Goal: Task Accomplishment & Management: Use online tool/utility

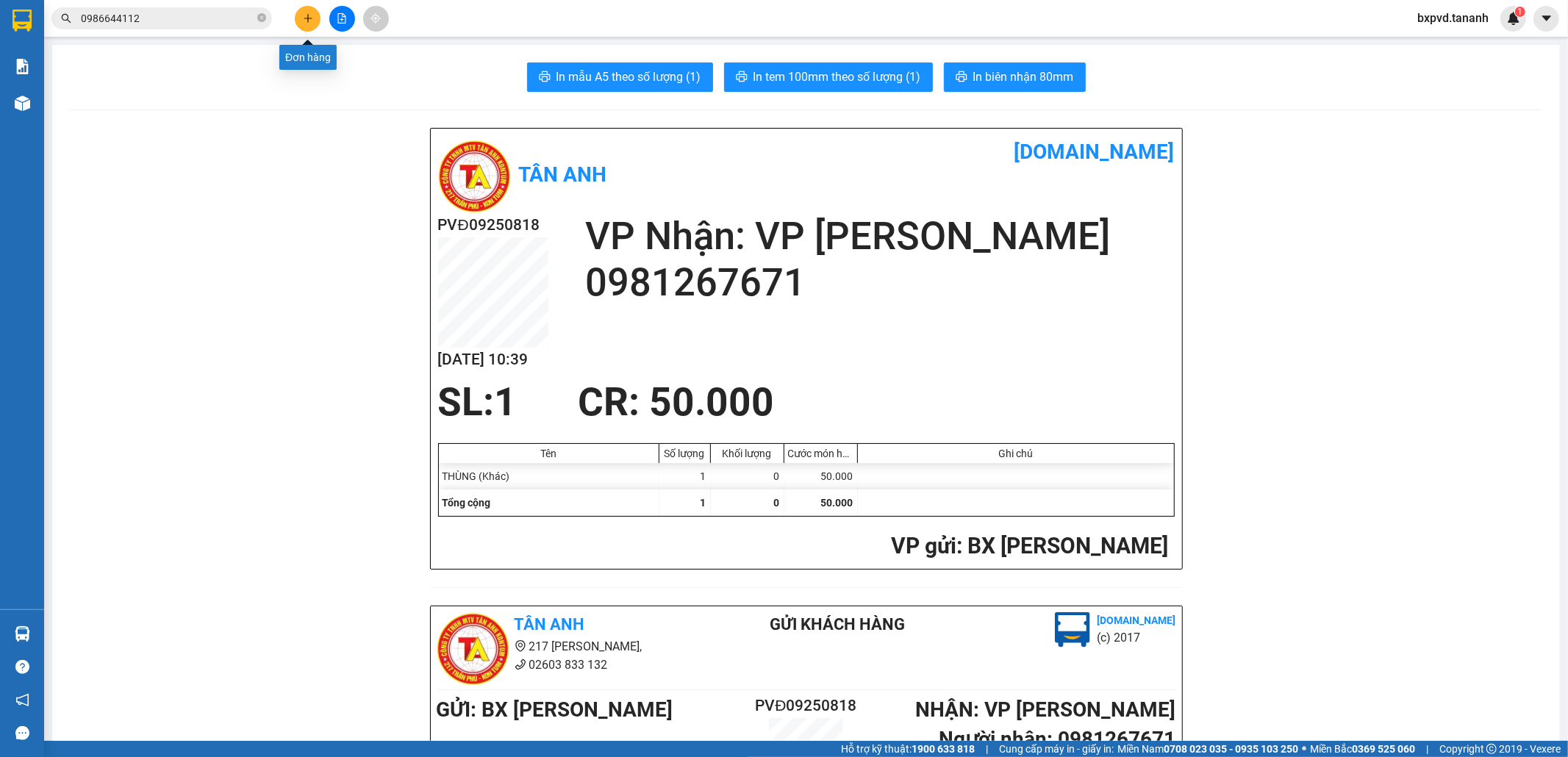
click at [313, 25] on button at bounding box center [308, 18] width 25 height 25
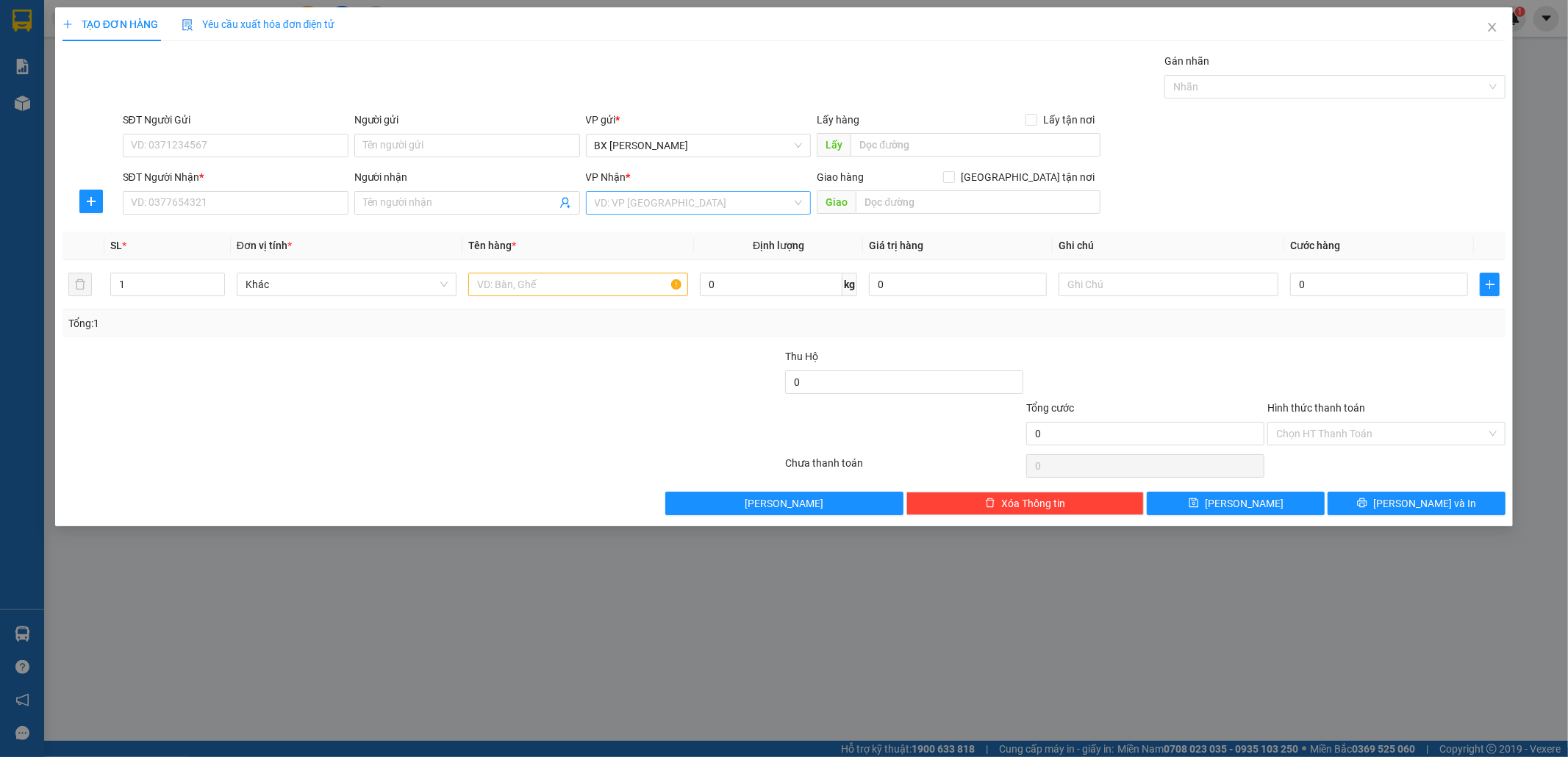
click at [728, 202] on input "search" at bounding box center [693, 203] width 198 height 22
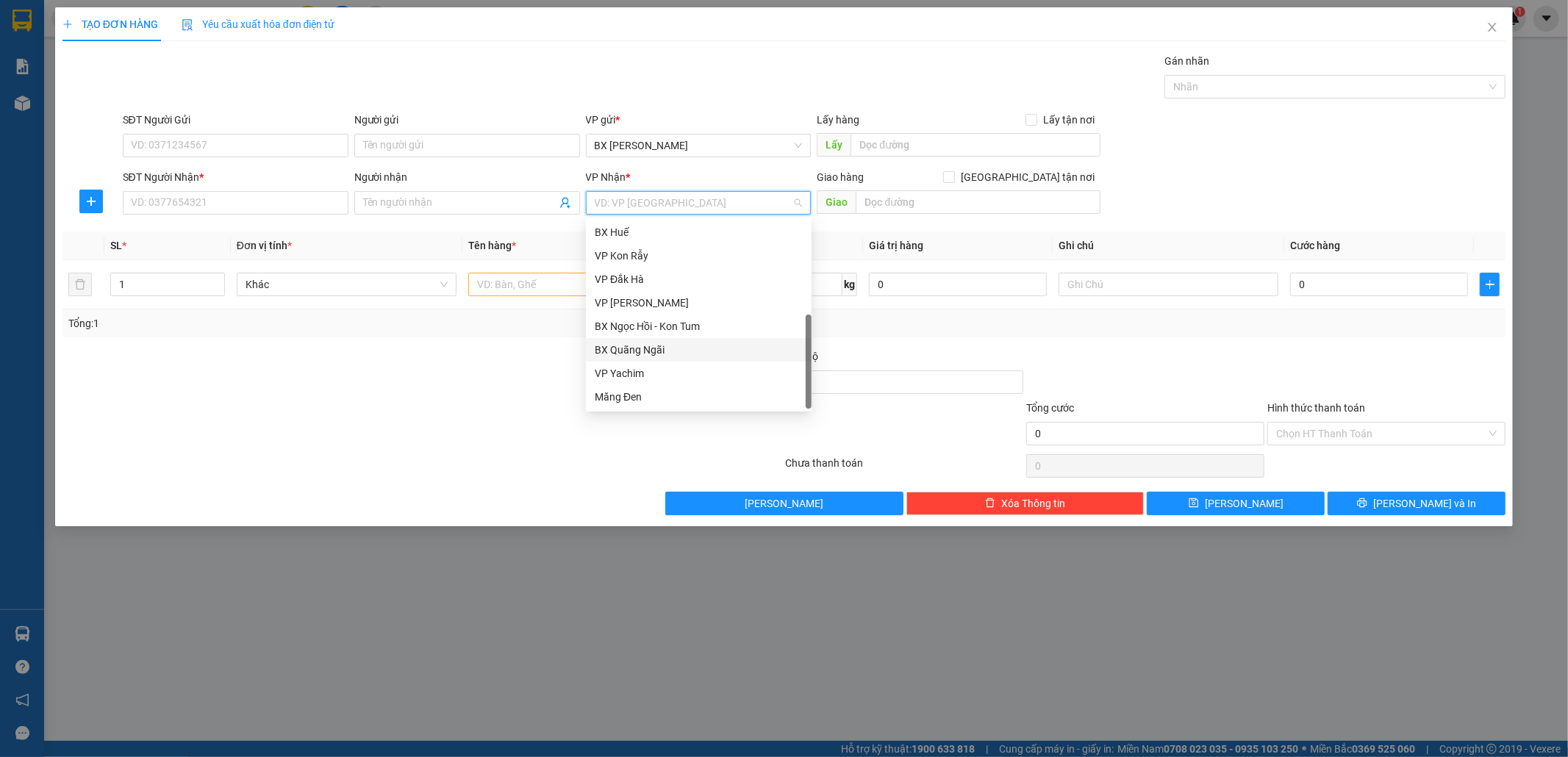
click at [679, 348] on div "BX Quãng Ngãi" at bounding box center [699, 350] width 208 height 16
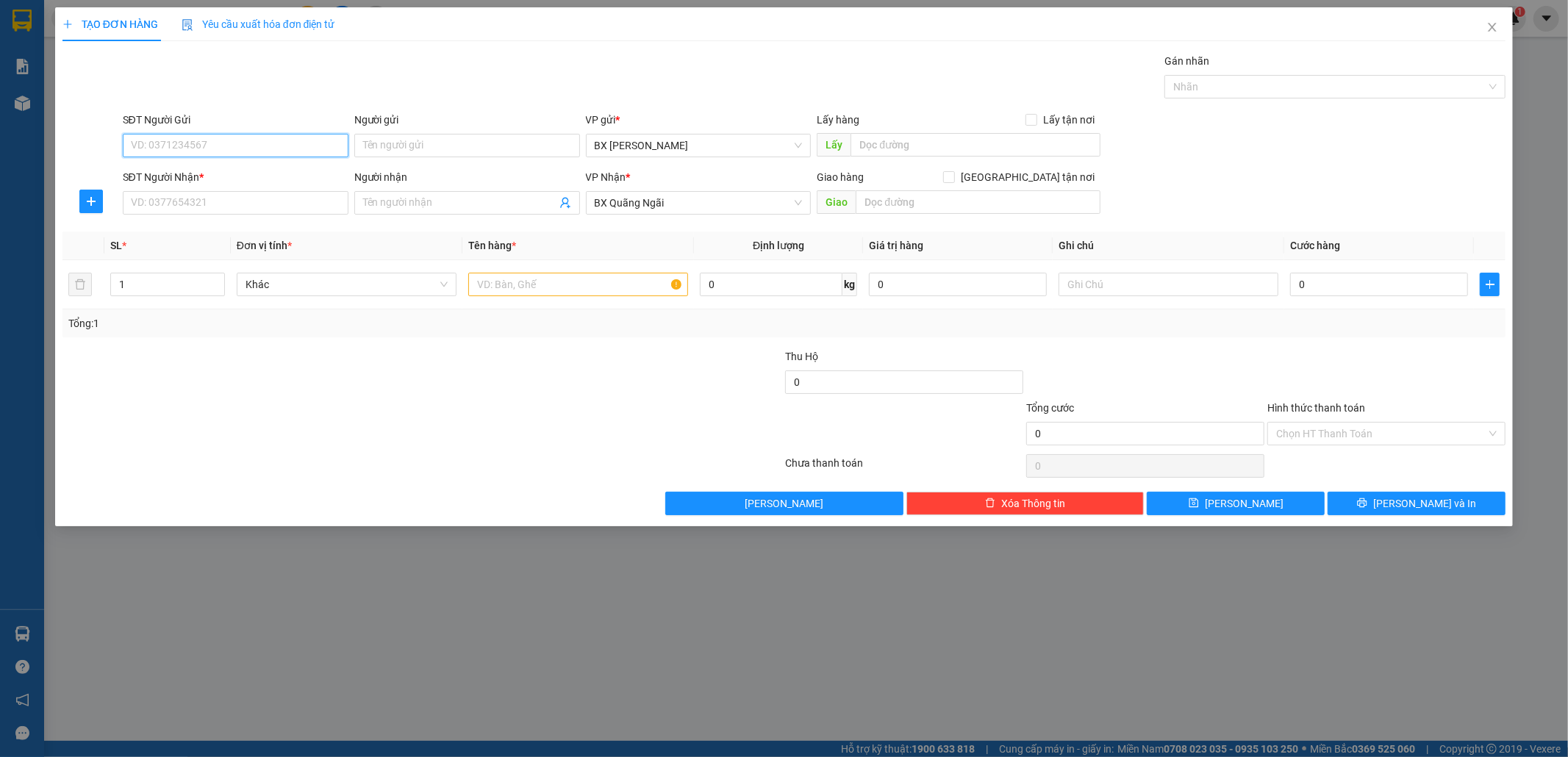
click at [235, 136] on input "SĐT Người Gửi" at bounding box center [235, 146] width 226 height 24
type input "0962137234"
click at [228, 201] on input "SĐT Người Nhận *" at bounding box center [235, 203] width 226 height 24
type input "0962934279"
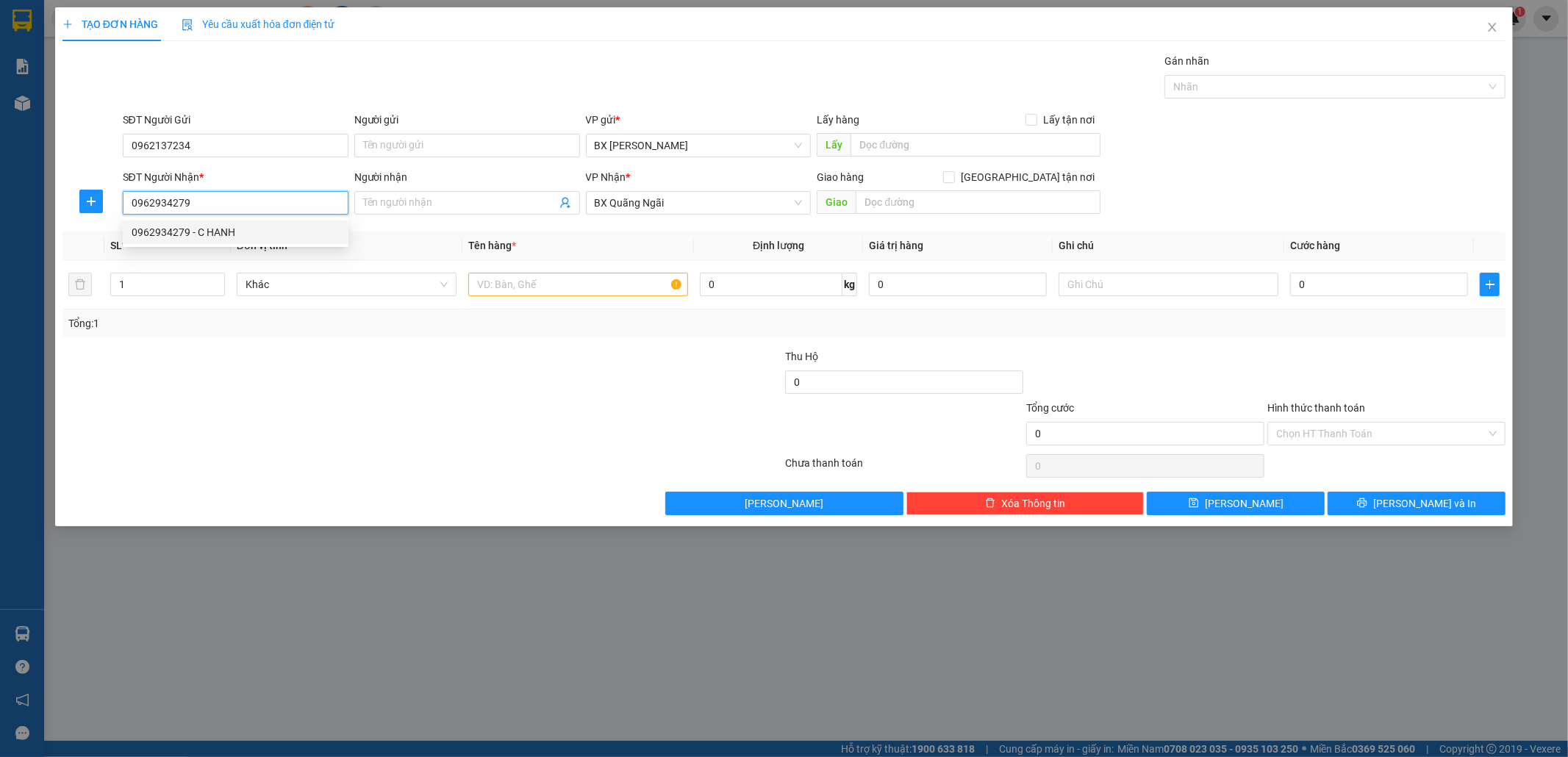
click at [316, 222] on div "0962934279 - C HANH" at bounding box center [235, 232] width 226 height 24
type input "C HANH"
type input "50.000"
type input "0962934279"
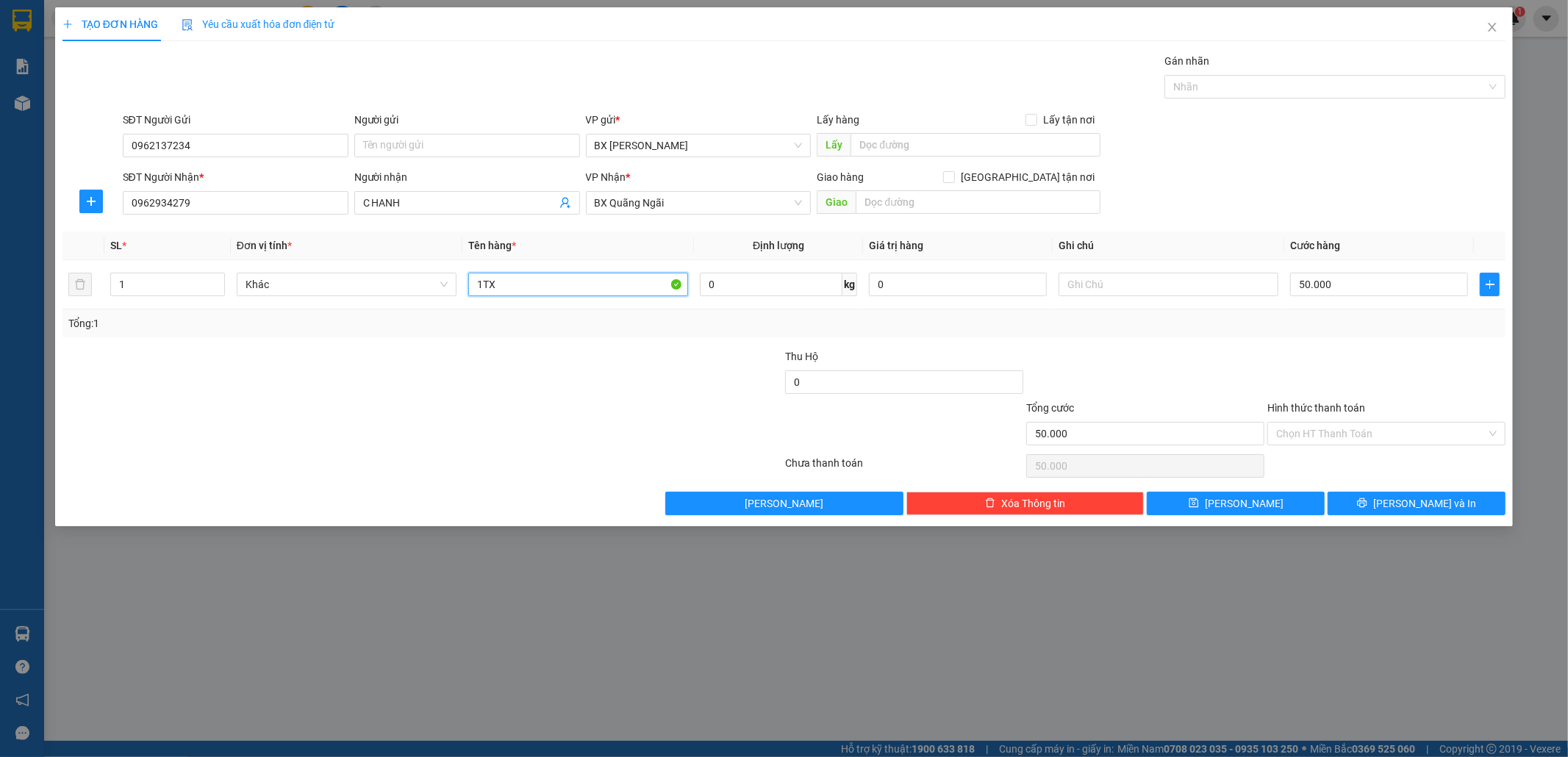
drag, startPoint x: 544, startPoint y: 288, endPoint x: 423, endPoint y: 313, distance: 123.6
click at [423, 313] on div "SL * Đơn vị tính * Tên hàng * Định lượng Giá trị hàng Ghi chú Cước hàng 1 Khác …" at bounding box center [785, 284] width 1444 height 106
type input "1B"
click at [1362, 502] on button "[PERSON_NAME] và In" at bounding box center [1417, 504] width 178 height 24
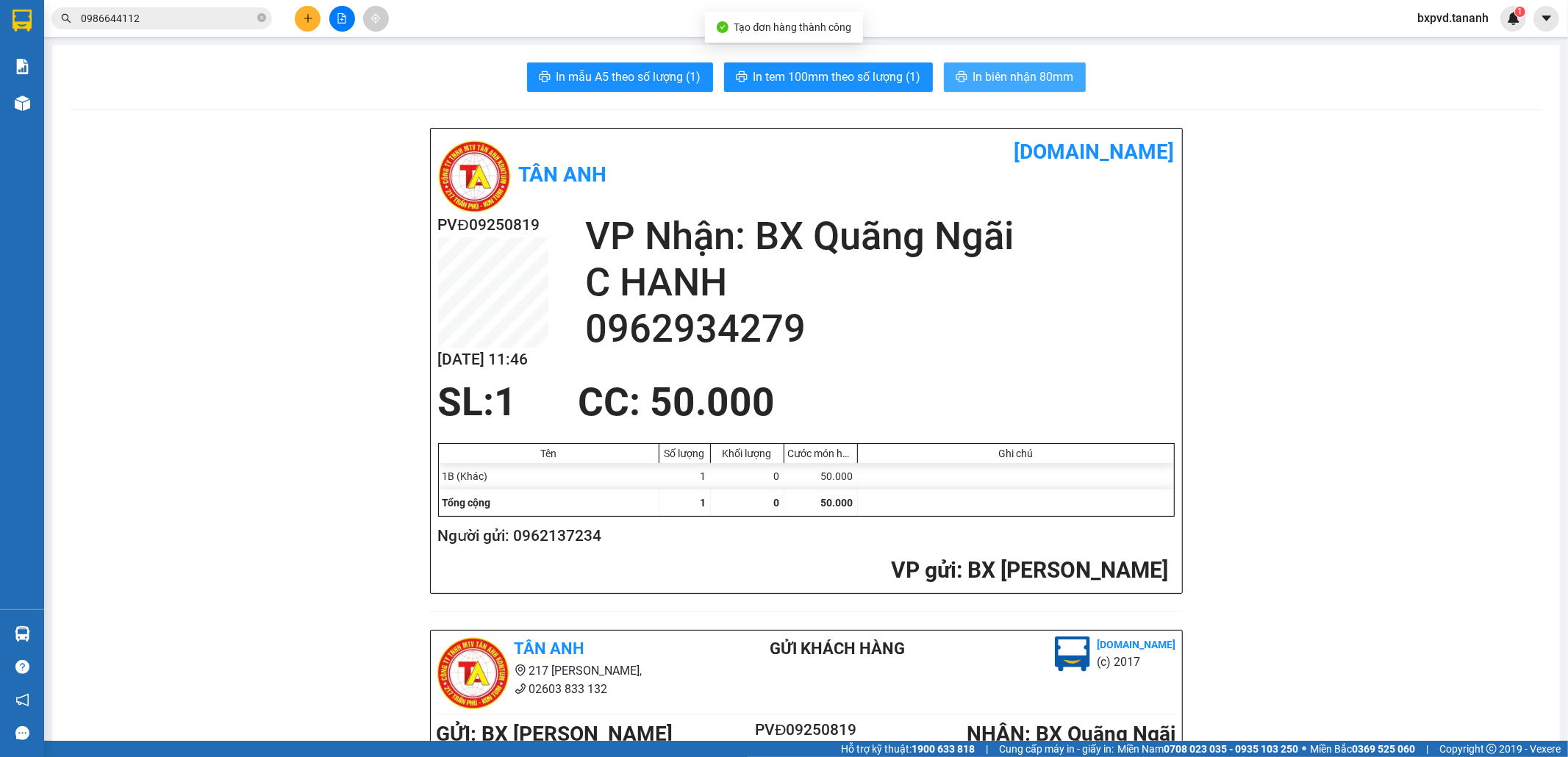
click at [980, 72] on span "In biên nhận 80mm" at bounding box center [1023, 76] width 101 height 18
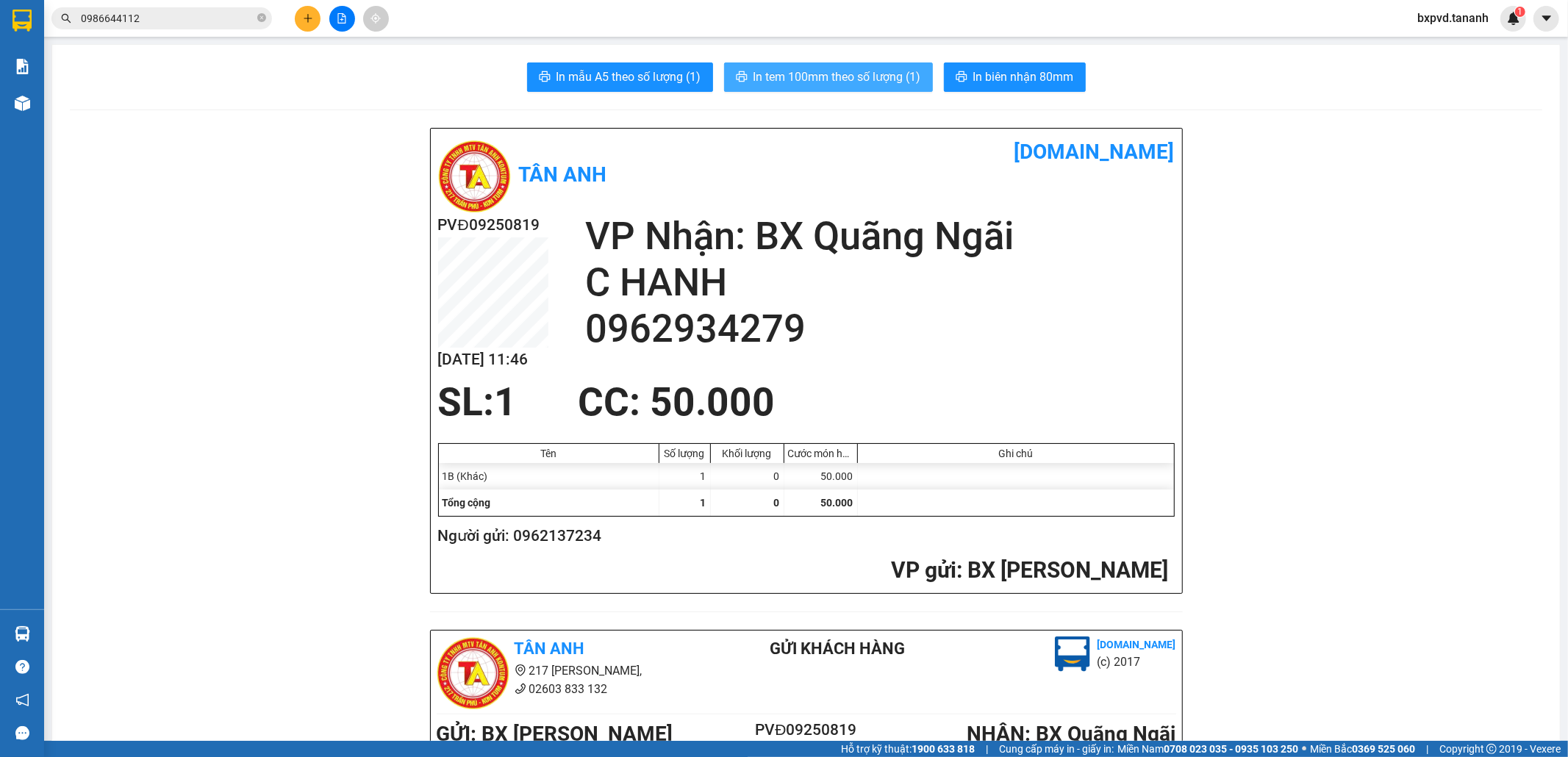
click at [878, 80] on span "In tem 100mm theo số lượng (1)" at bounding box center [837, 76] width 168 height 18
